Goal: Information Seeking & Learning: Learn about a topic

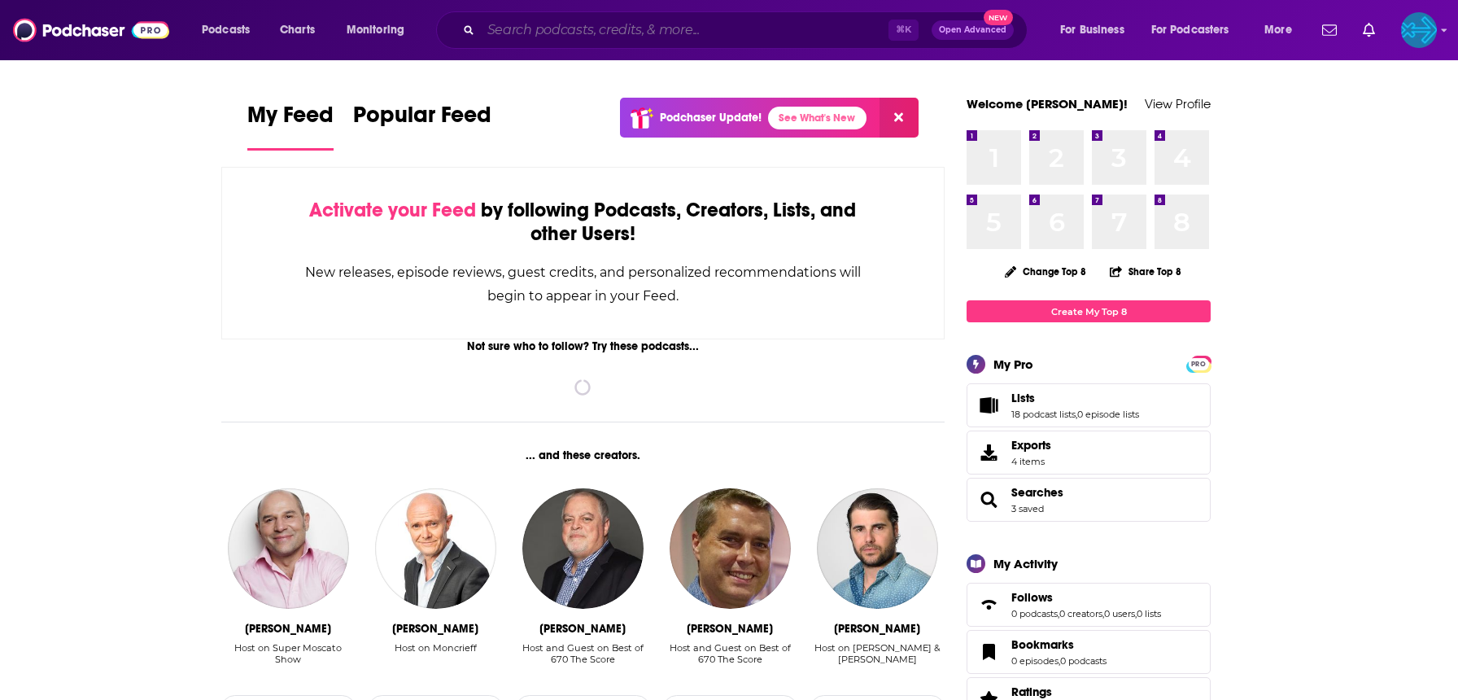
click at [631, 41] on input "Search podcasts, credits, & more..." at bounding box center [685, 30] width 408 height 26
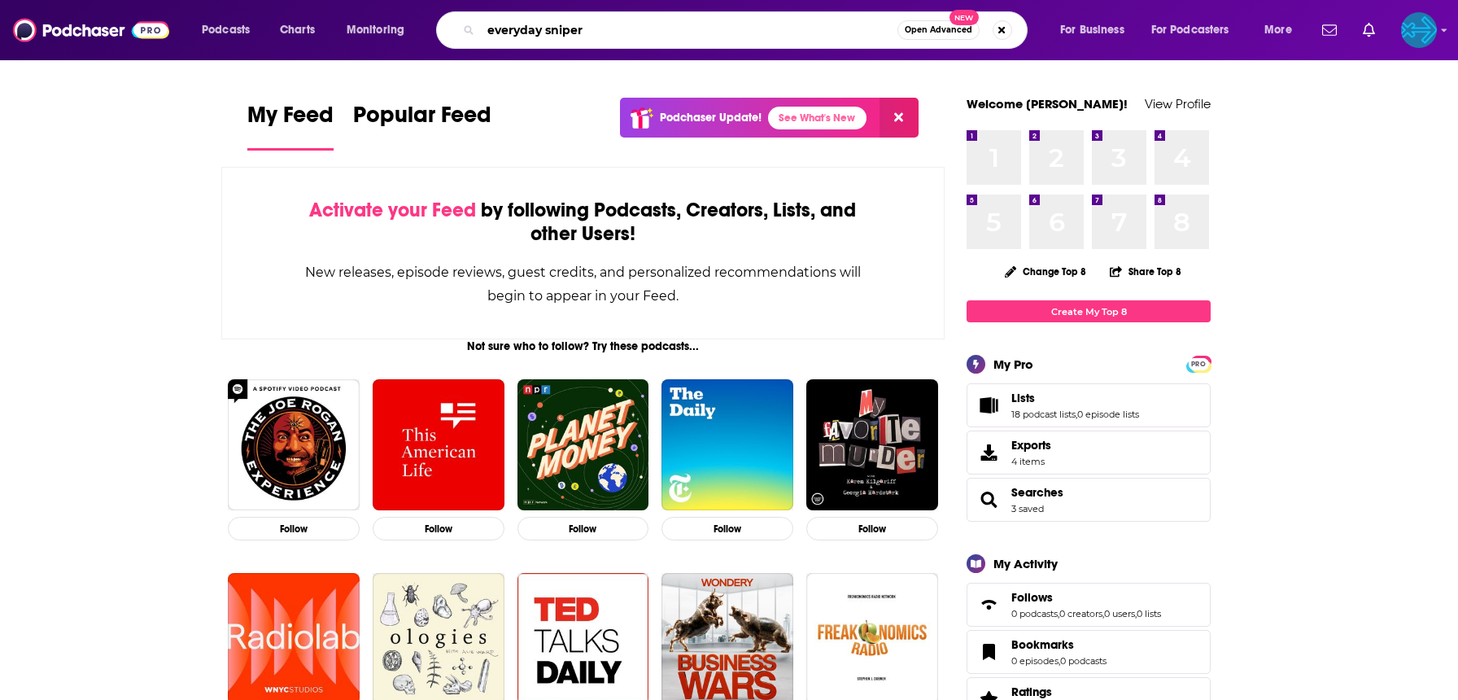
type input "everyday sniper"
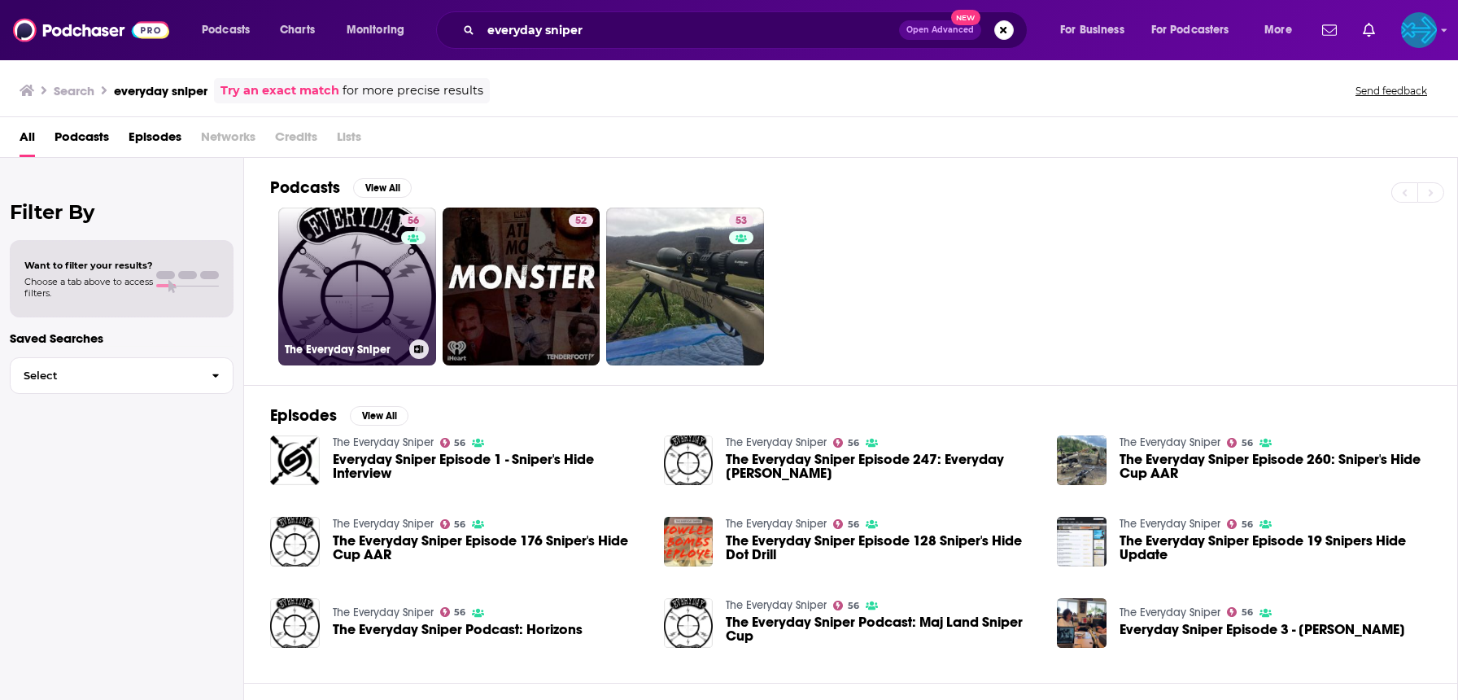
click at [365, 277] on link "56 The Everyday Sniper" at bounding box center [357, 286] width 158 height 158
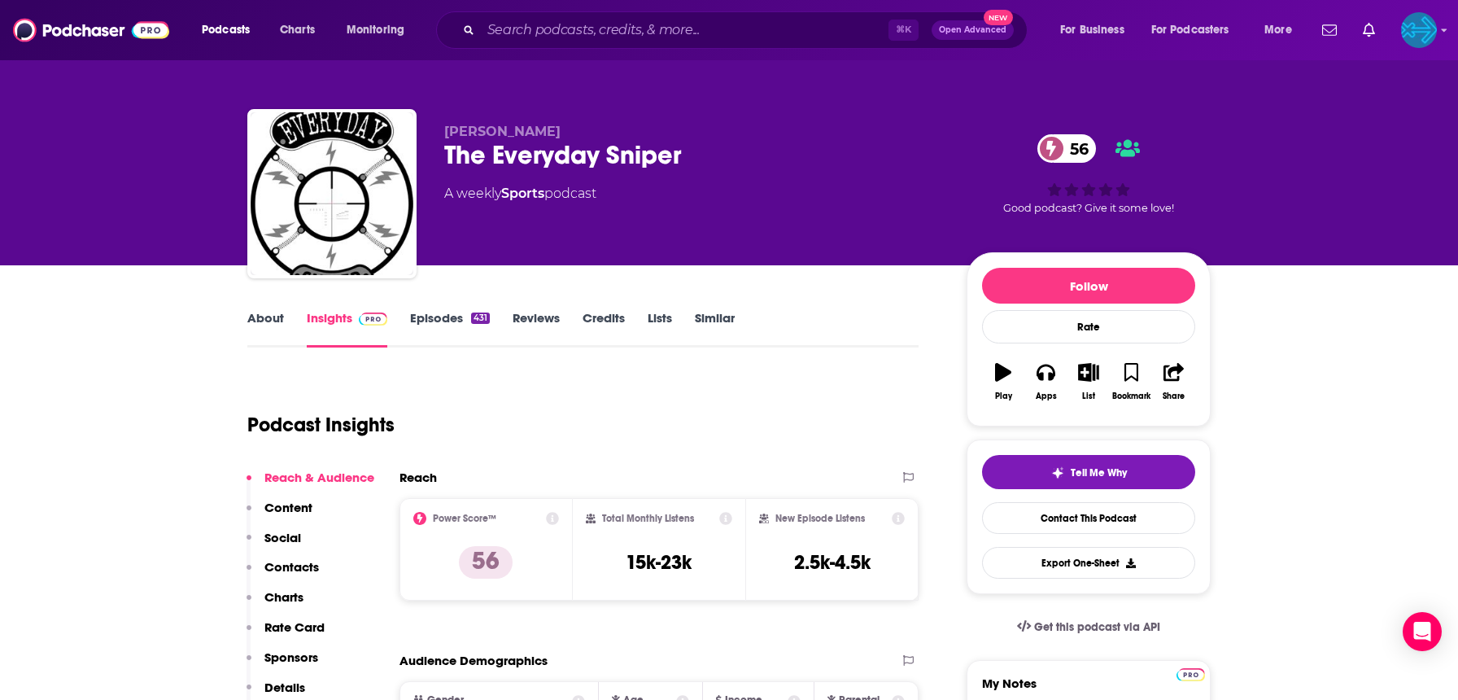
click at [277, 324] on link "About" at bounding box center [265, 328] width 37 height 37
